Goal: Navigation & Orientation: Find specific page/section

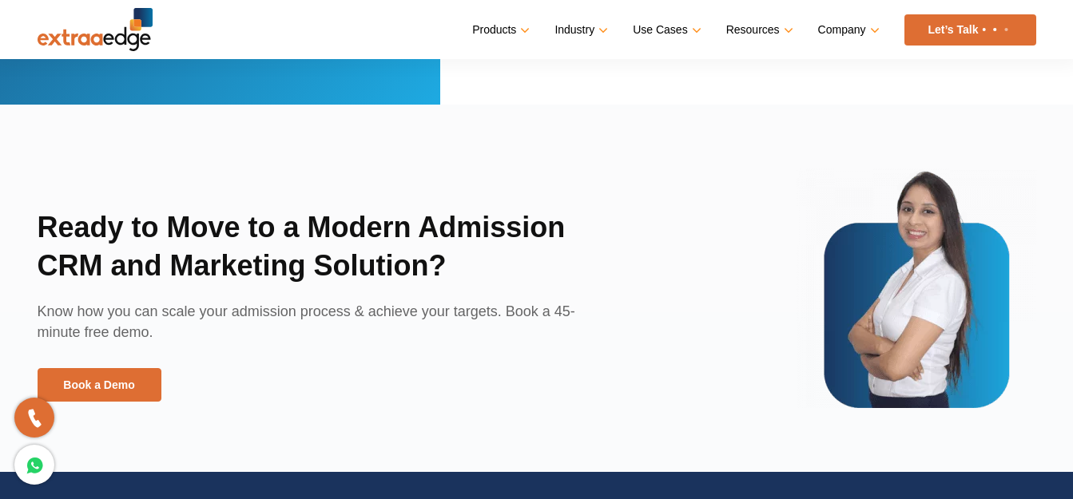
scroll to position [3601, 0]
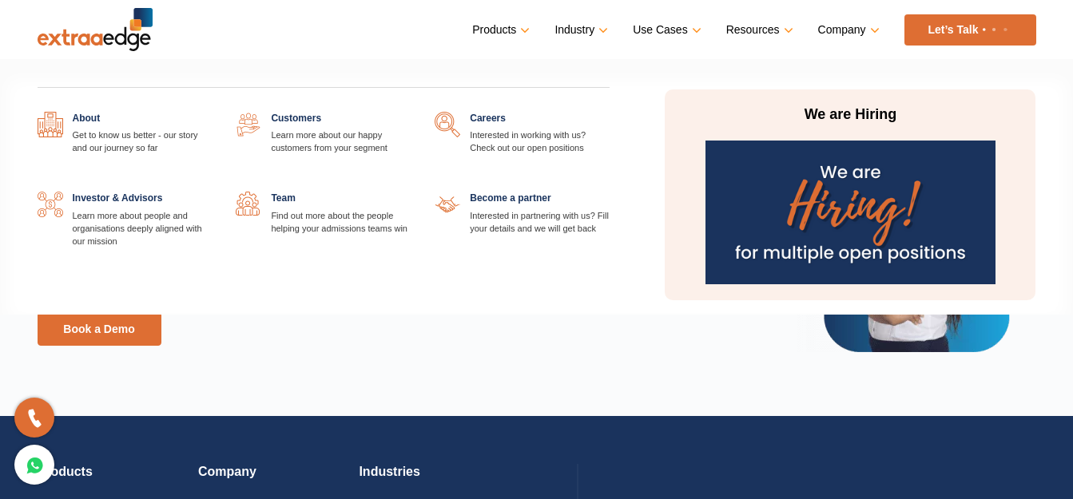
click at [870, 31] on link "Company" at bounding box center [847, 29] width 58 height 23
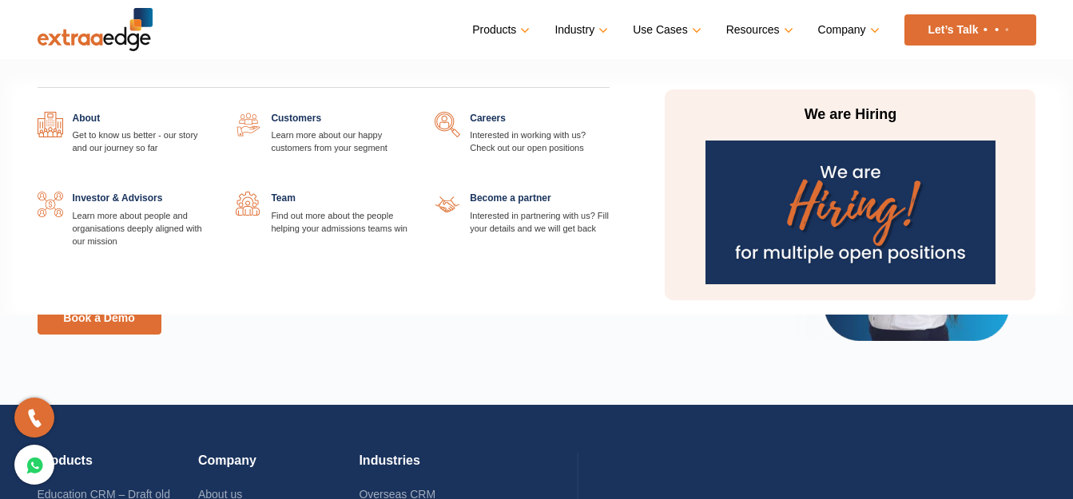
scroll to position [3590, 0]
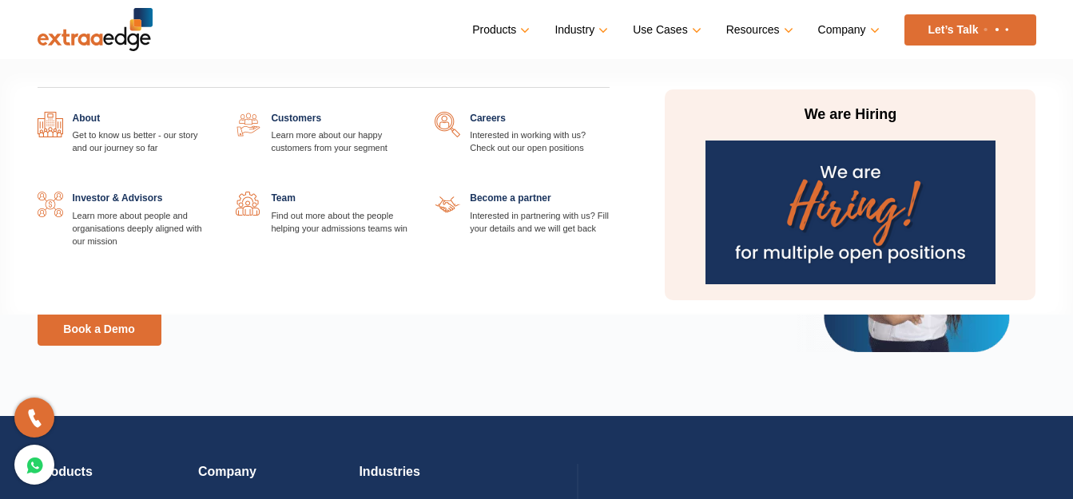
click at [869, 29] on link "Company" at bounding box center [847, 29] width 58 height 23
click at [874, 30] on link "Company" at bounding box center [847, 29] width 58 height 23
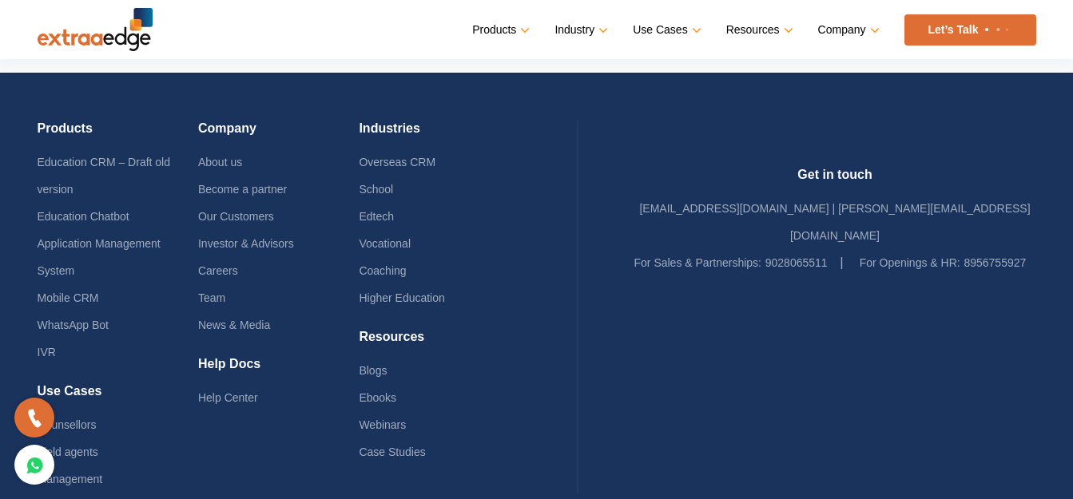
scroll to position [4000, 0]
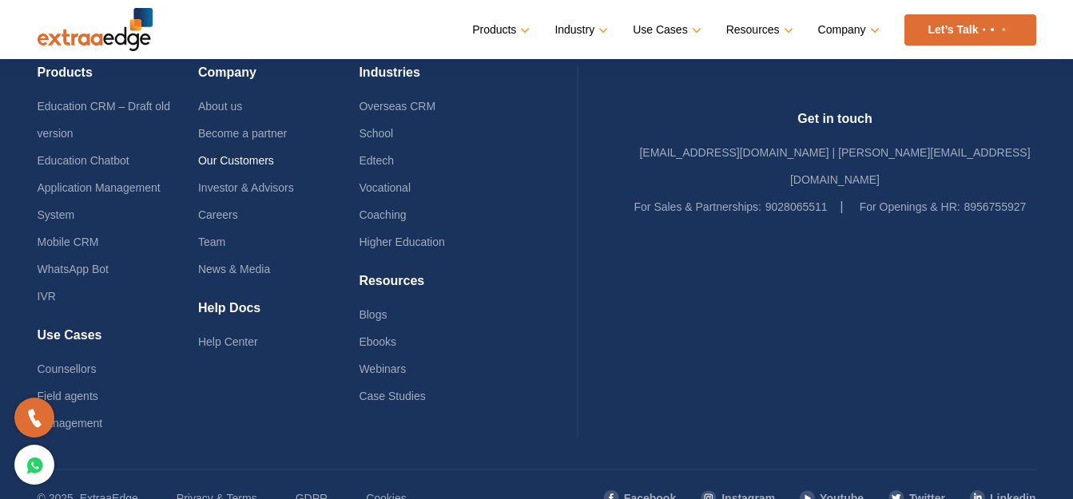
click at [274, 160] on link "Our Customers" at bounding box center [236, 160] width 76 height 13
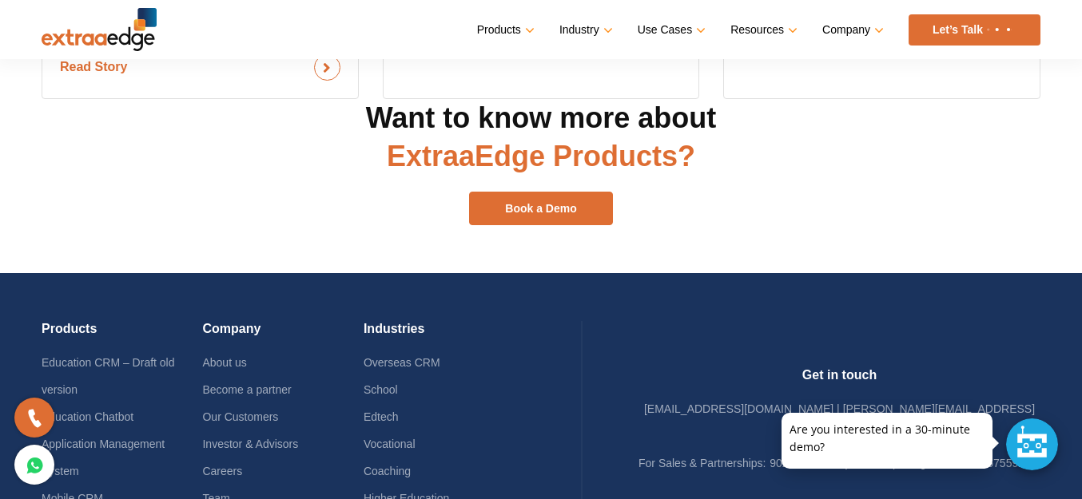
scroll to position [2155, 0]
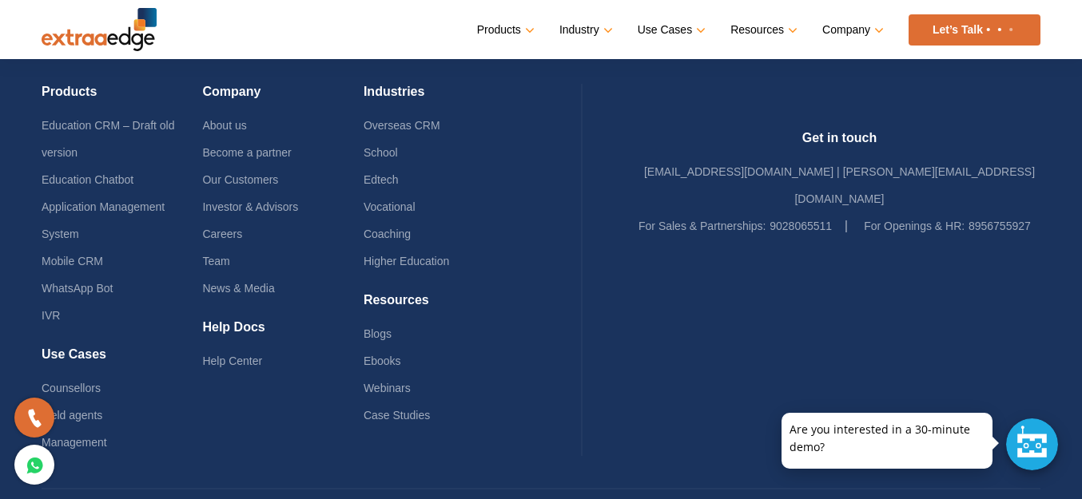
click at [881, 26] on ul "Products Education CRM Streamline your entire admissions process on a single pl…" at bounding box center [758, 29] width 563 height 31
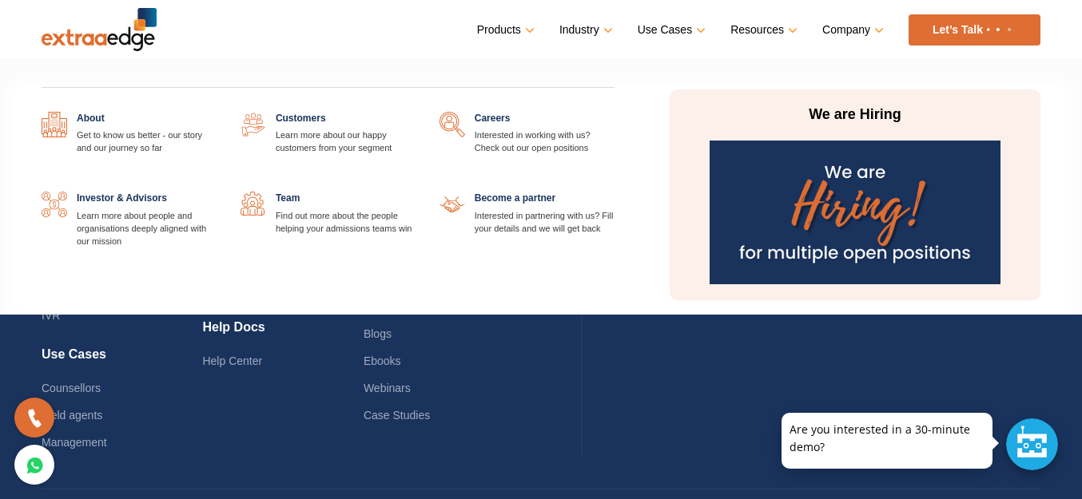
click at [872, 31] on link "Company" at bounding box center [851, 29] width 58 height 23
click at [873, 29] on link "Company" at bounding box center [851, 29] width 58 height 23
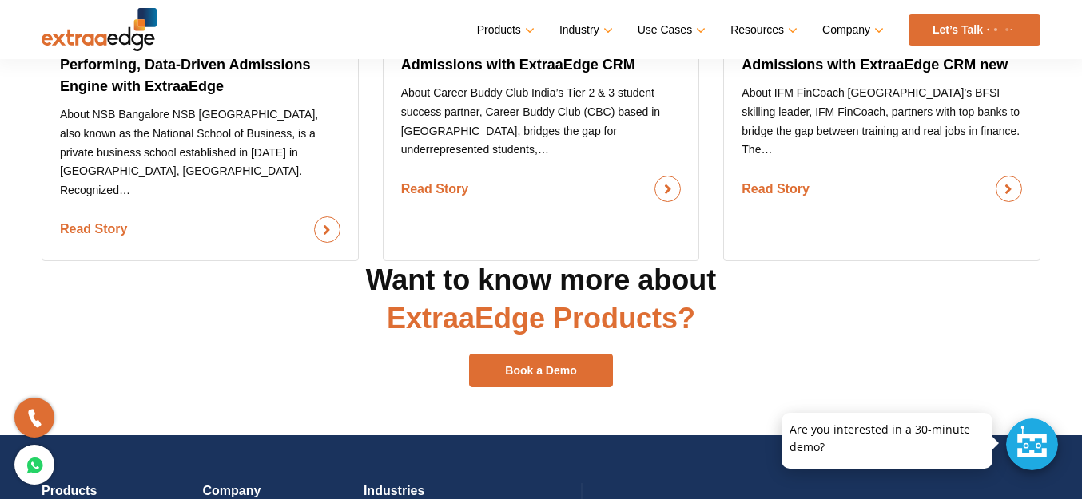
scroll to position [1995, 0]
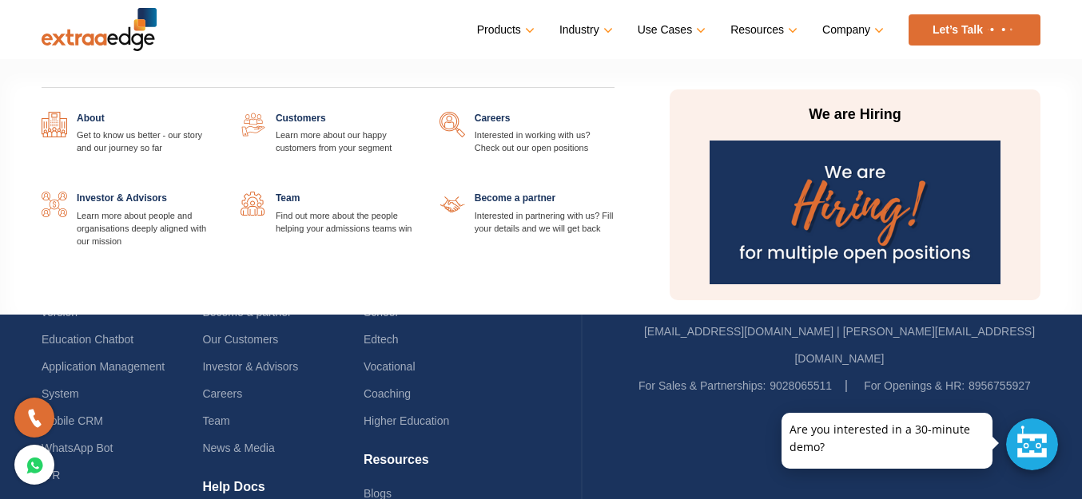
click at [877, 31] on link "Company" at bounding box center [851, 29] width 58 height 23
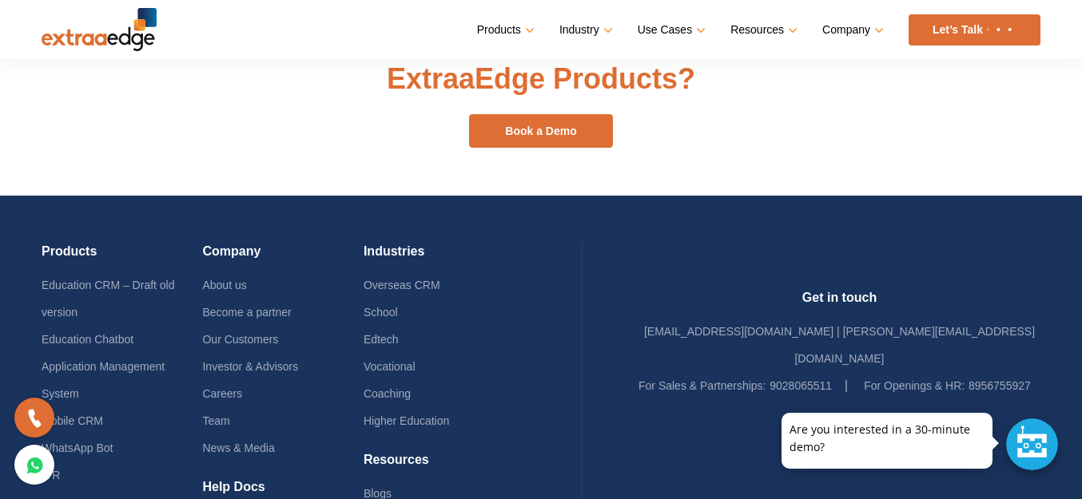
click at [135, 31] on img at bounding box center [99, 29] width 115 height 43
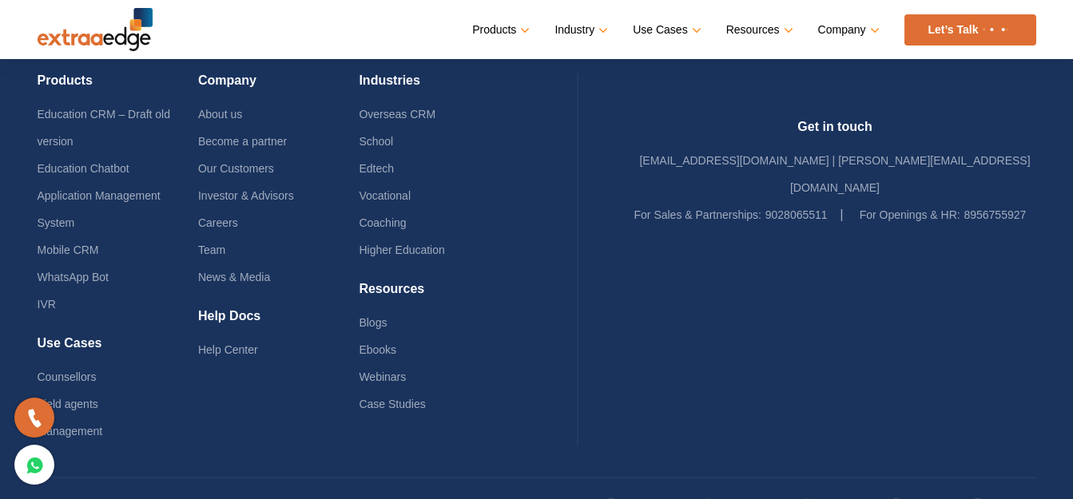
scroll to position [4012, 0]
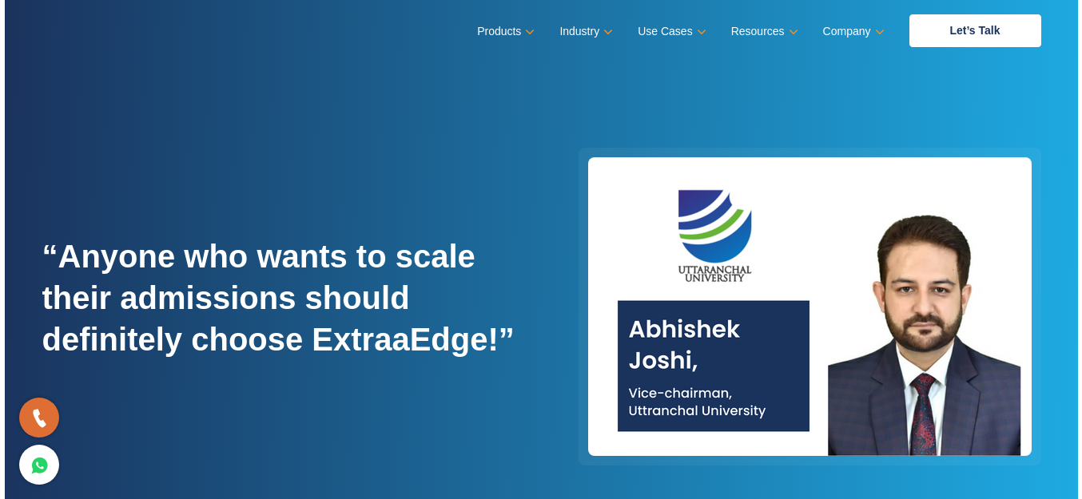
scroll to position [1995, 0]
